Goal: Entertainment & Leisure: Browse casually

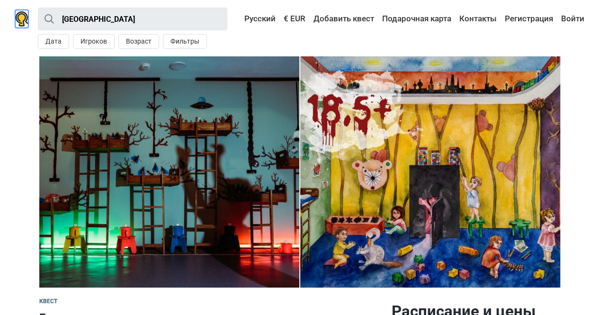
click at [18, 21] on img at bounding box center [21, 18] width 13 height 15
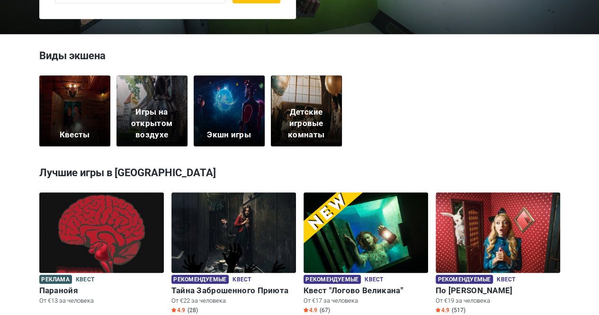
scroll to position [278, 0]
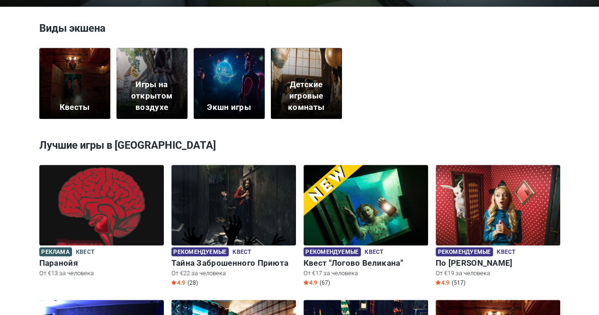
click at [53, 65] on div "Квесты" at bounding box center [74, 83] width 71 height 71
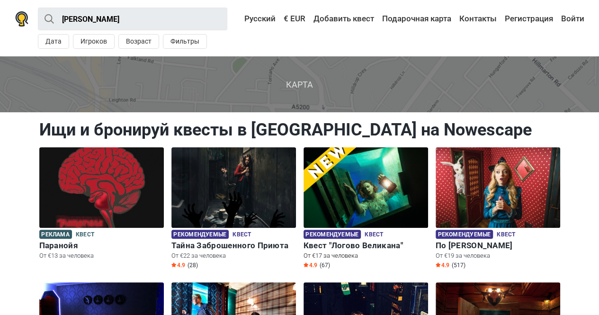
click at [346, 191] on img at bounding box center [366, 187] width 125 height 81
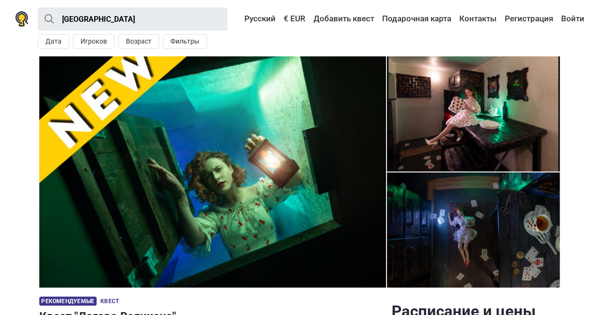
click at [264, 180] on img at bounding box center [212, 171] width 347 height 231
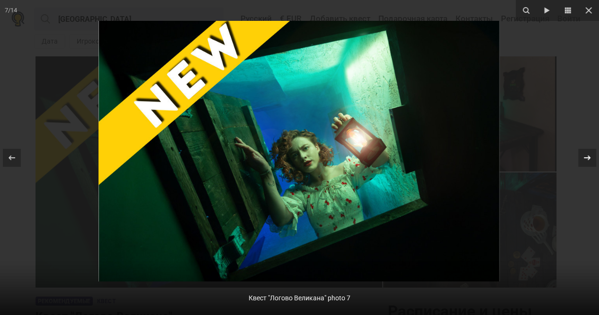
click at [589, 157] on icon at bounding box center [587, 157] width 7 height 5
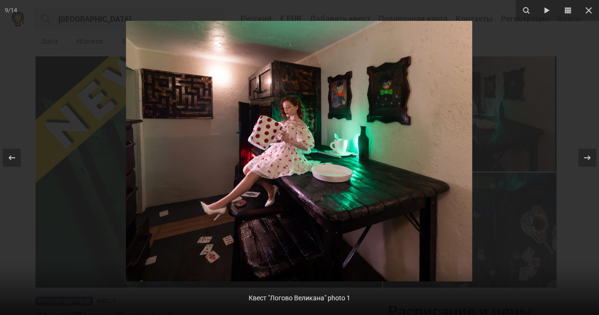
click at [188, 105] on img at bounding box center [299, 151] width 346 height 261
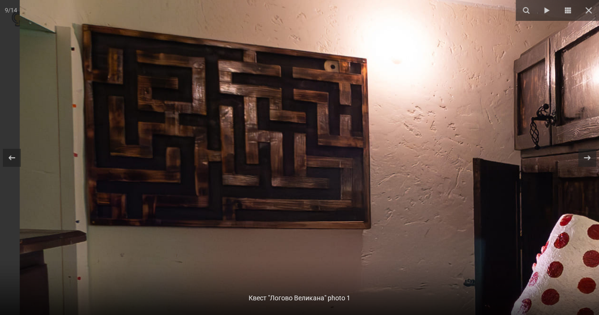
drag, startPoint x: 188, startPoint y: 105, endPoint x: 300, endPoint y: 171, distance: 130.8
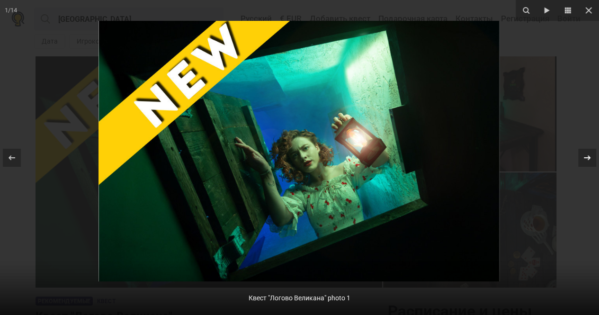
click at [593, 161] on div at bounding box center [587, 158] width 18 height 18
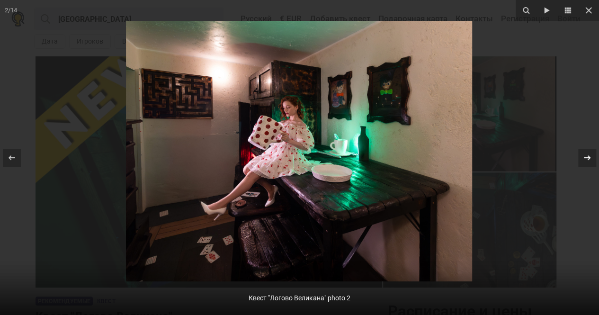
click at [593, 161] on div "2 / 14 Квест "Логово Великана" photo 2" at bounding box center [299, 157] width 599 height 315
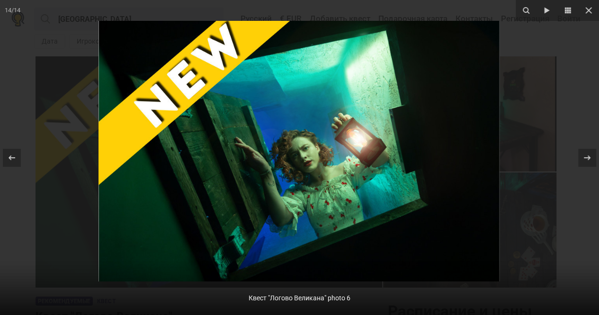
click at [383, 85] on img at bounding box center [299, 151] width 401 height 261
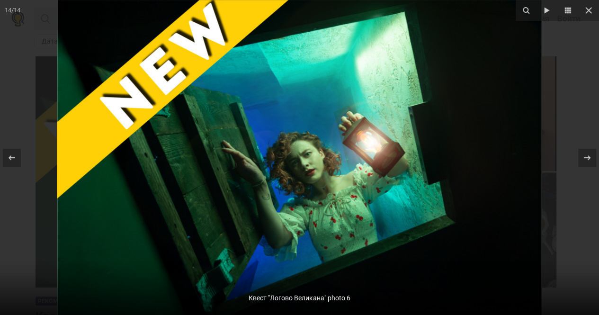
click at [383, 85] on img at bounding box center [299, 157] width 485 height 315
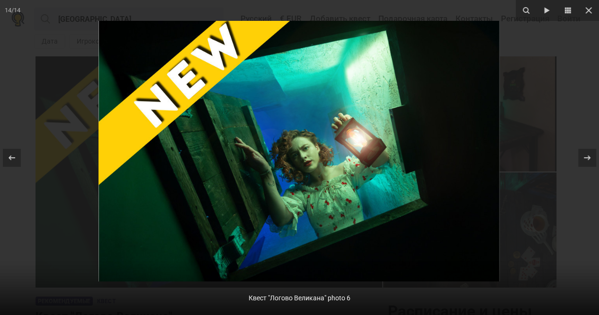
click at [383, 85] on img at bounding box center [299, 151] width 401 height 261
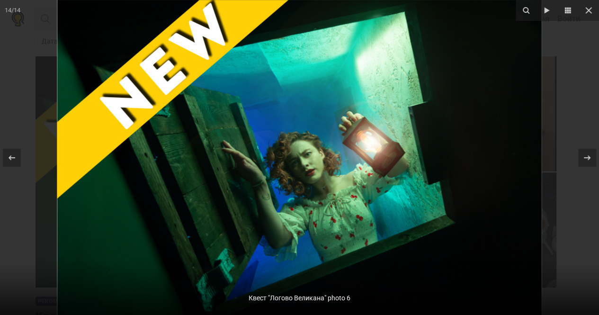
click at [383, 85] on img at bounding box center [299, 157] width 485 height 315
